Goal: Information Seeking & Learning: Learn about a topic

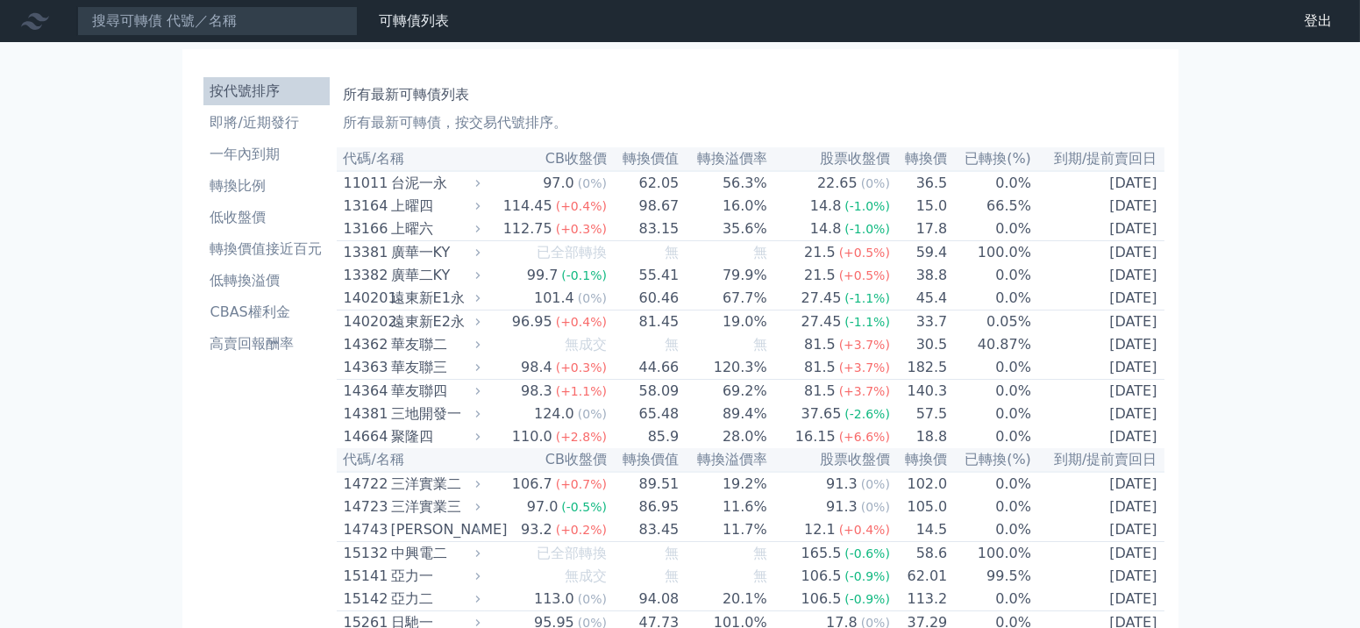
click at [253, 3] on nav "可轉債列表 財務數據 可轉債列表 財務數據 登出 登出" at bounding box center [680, 21] width 1360 height 42
click at [262, 11] on input at bounding box center [217, 21] width 281 height 30
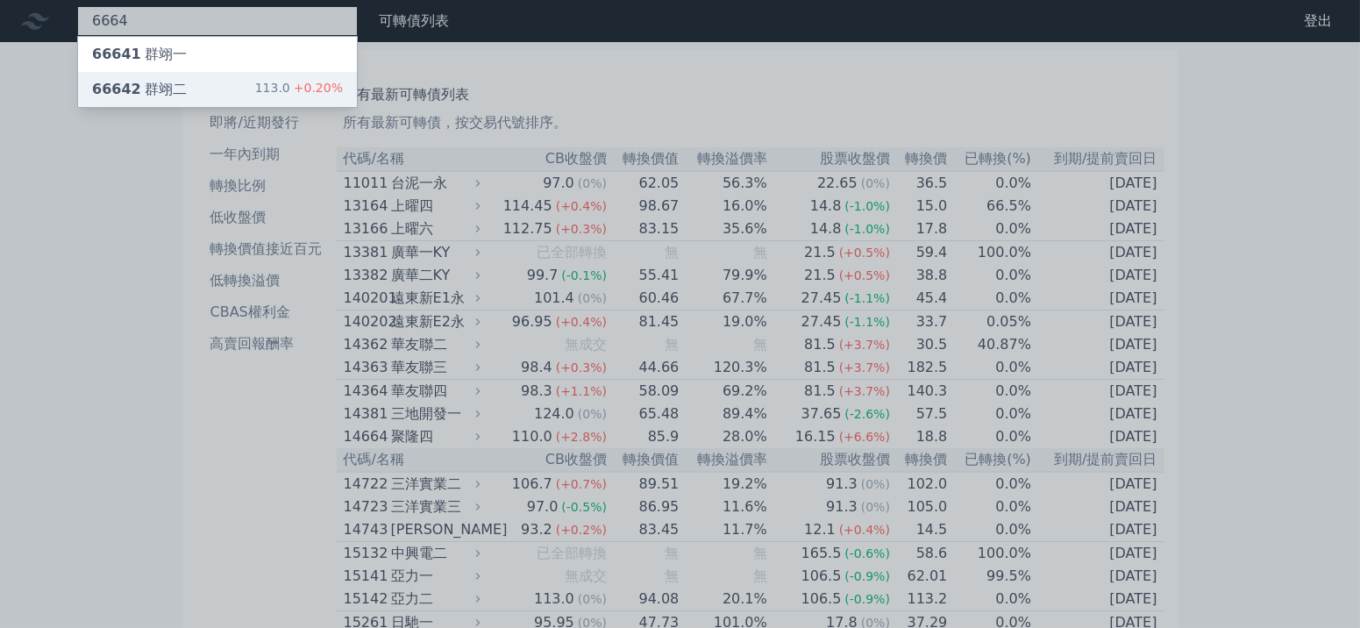
type input "6664"
click at [210, 79] on div "66642 群翊二 113.0 +0.20%" at bounding box center [217, 89] width 279 height 35
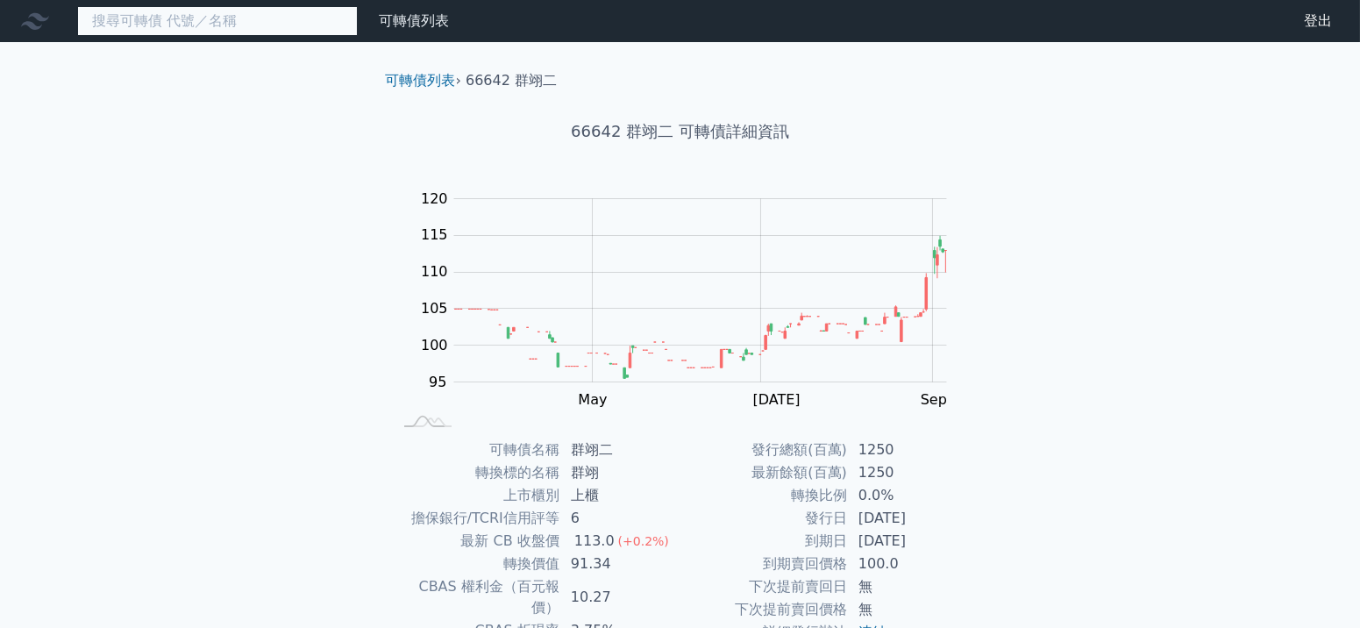
click at [260, 30] on input at bounding box center [217, 21] width 281 height 30
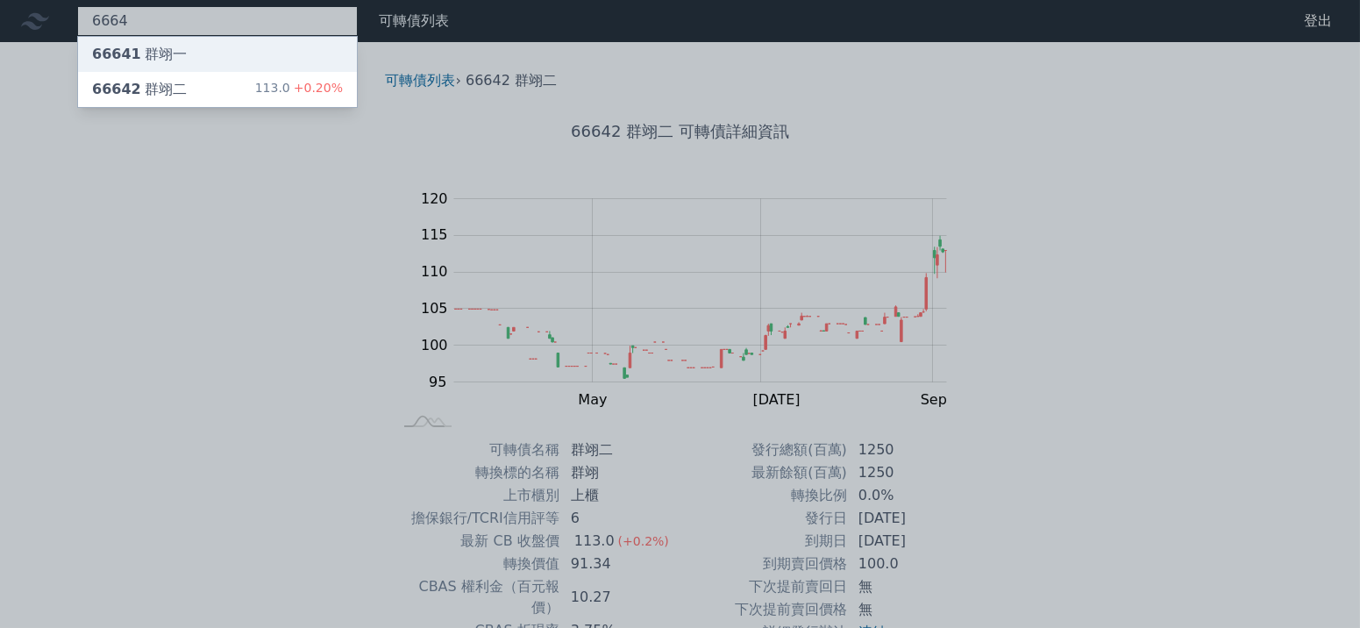
type input "6664"
click at [246, 44] on div "66641 群翊一" at bounding box center [217, 54] width 279 height 35
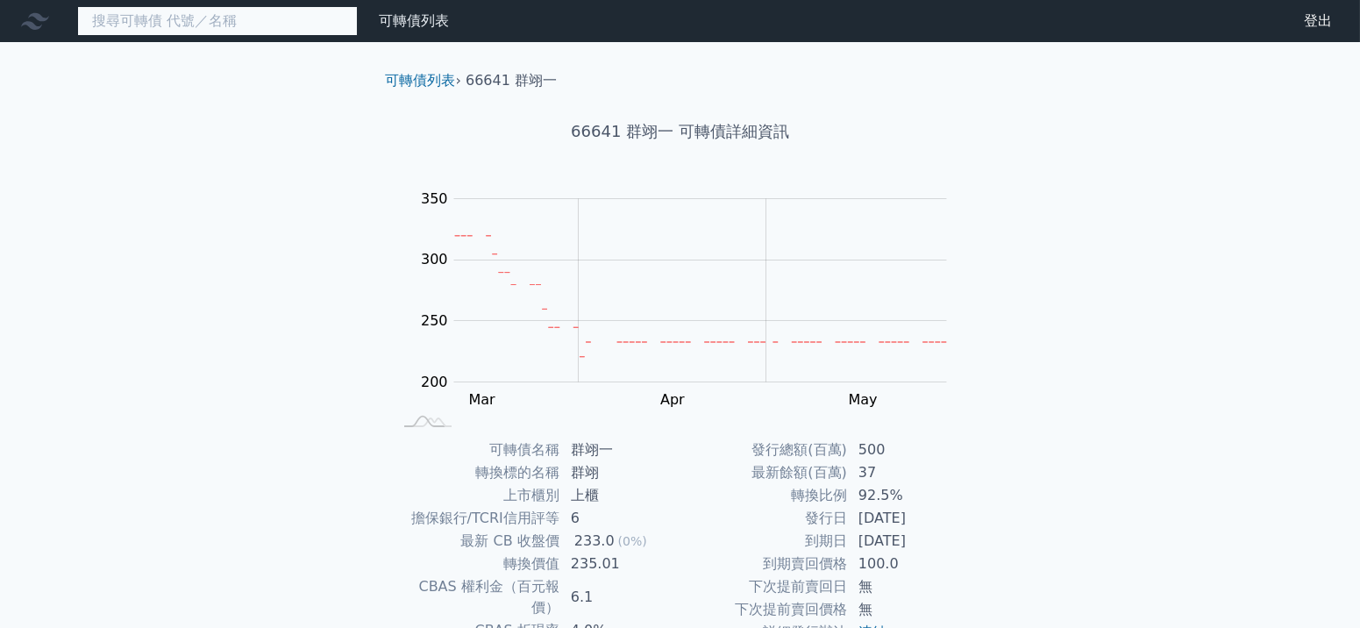
click at [264, 32] on input at bounding box center [217, 21] width 281 height 30
click at [287, 24] on input at bounding box center [217, 21] width 281 height 30
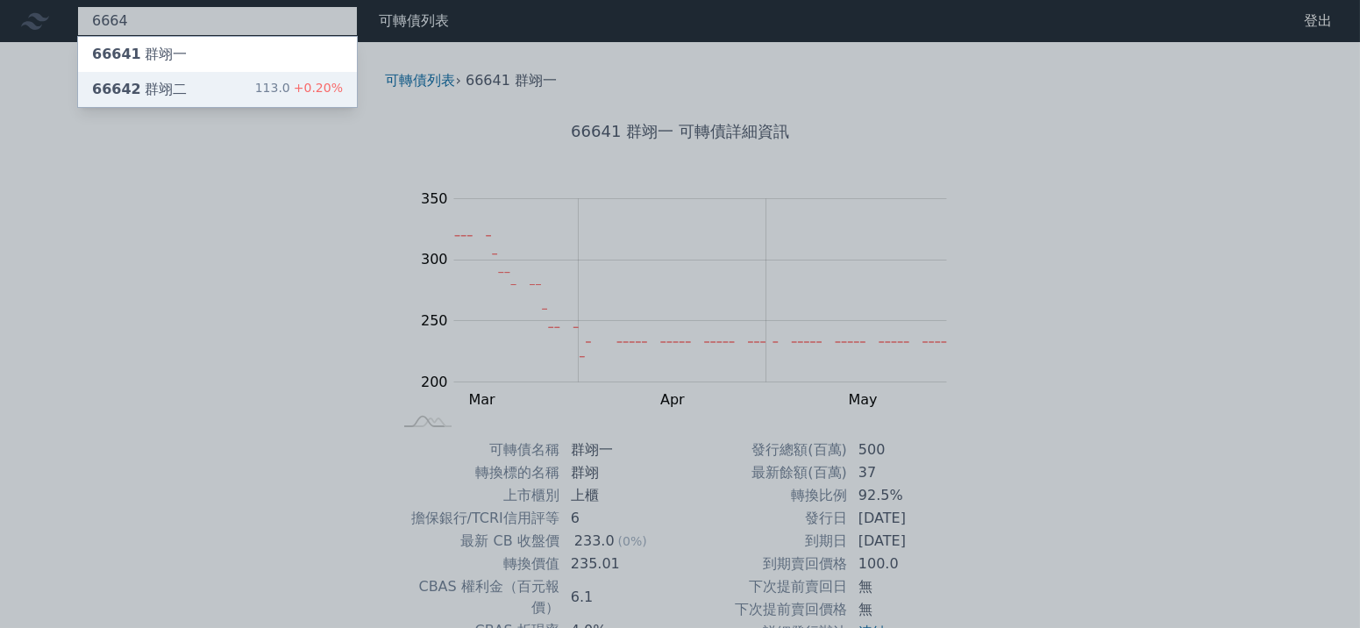
type input "6664"
click at [305, 84] on span "+0.20%" at bounding box center [316, 88] width 53 height 14
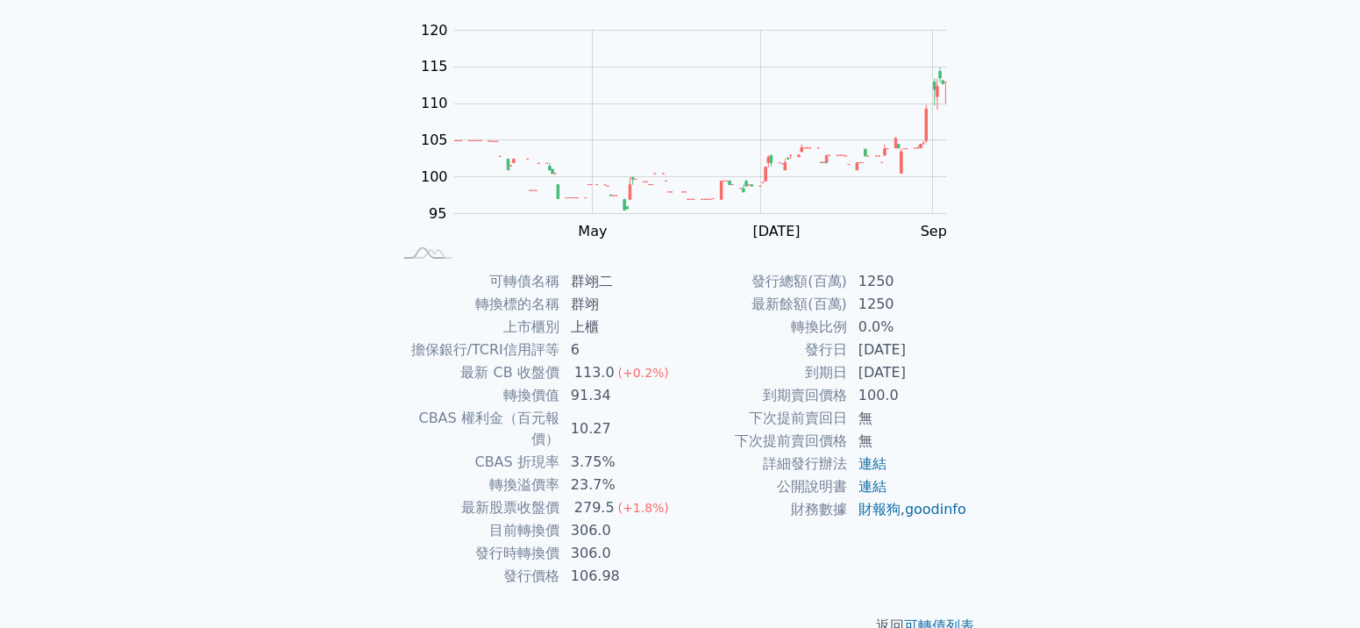
scroll to position [175, 0]
